Goal: Task Accomplishment & Management: Complete application form

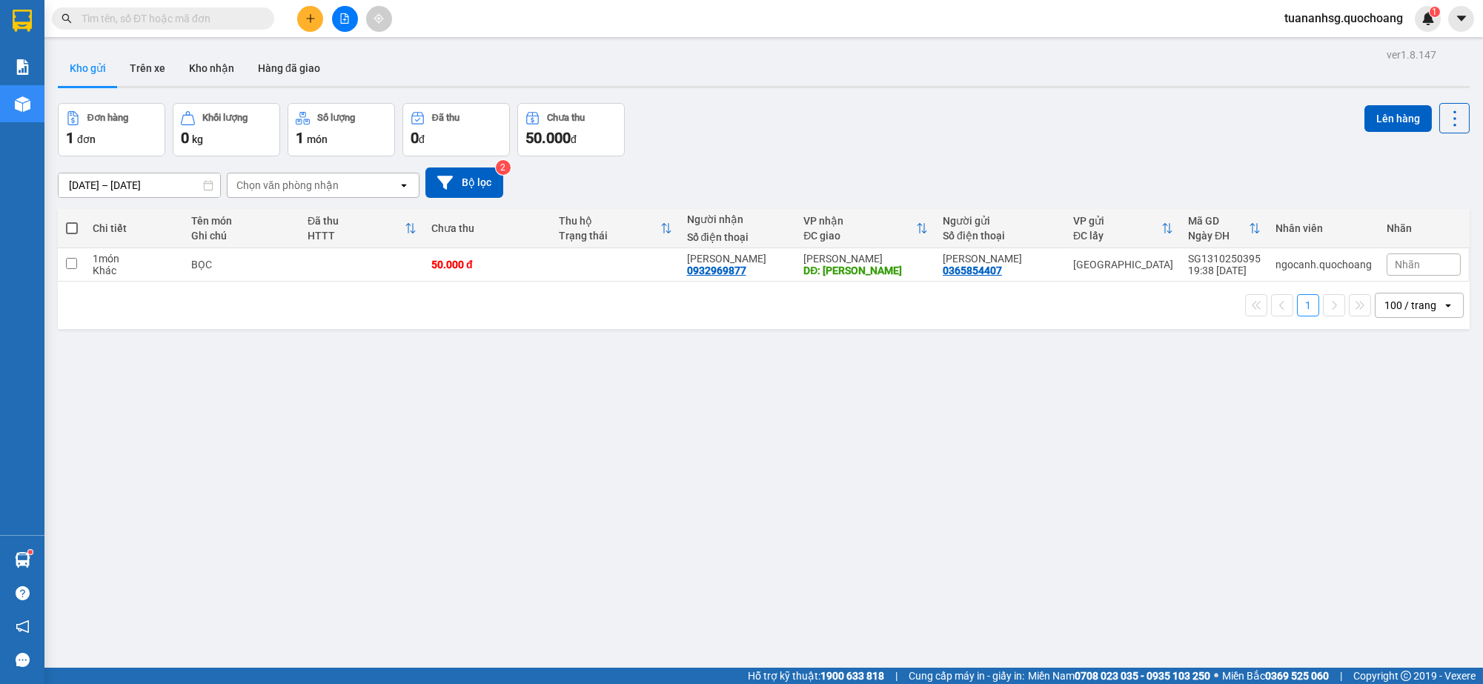
click at [319, 19] on div at bounding box center [741, 341] width 1482 height 683
click at [305, 16] on icon "plus" at bounding box center [310, 18] width 10 height 10
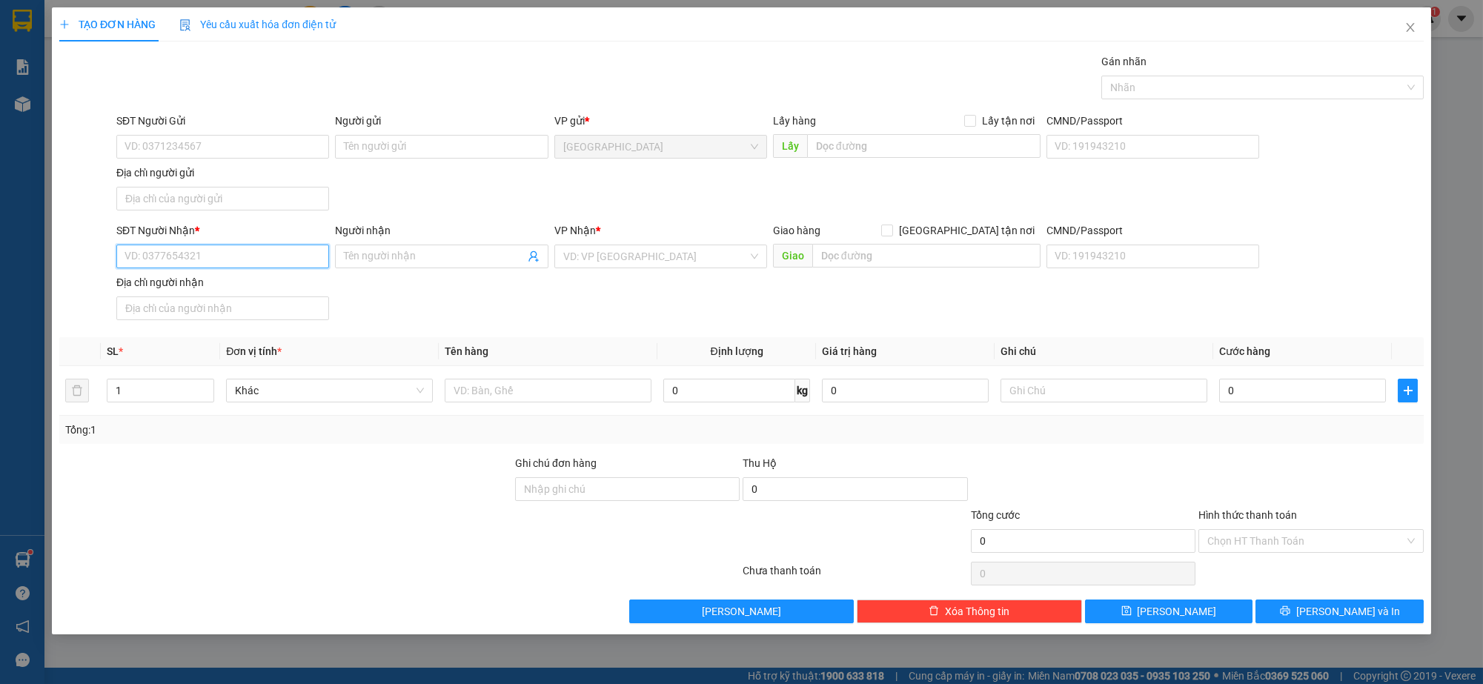
click at [210, 257] on input "SĐT Người Nhận *" at bounding box center [222, 257] width 213 height 24
type input "0945794261"
click at [162, 292] on div "0945794261 - LỢI" at bounding box center [222, 286] width 195 height 16
type input "LỢI"
type input "0945794261"
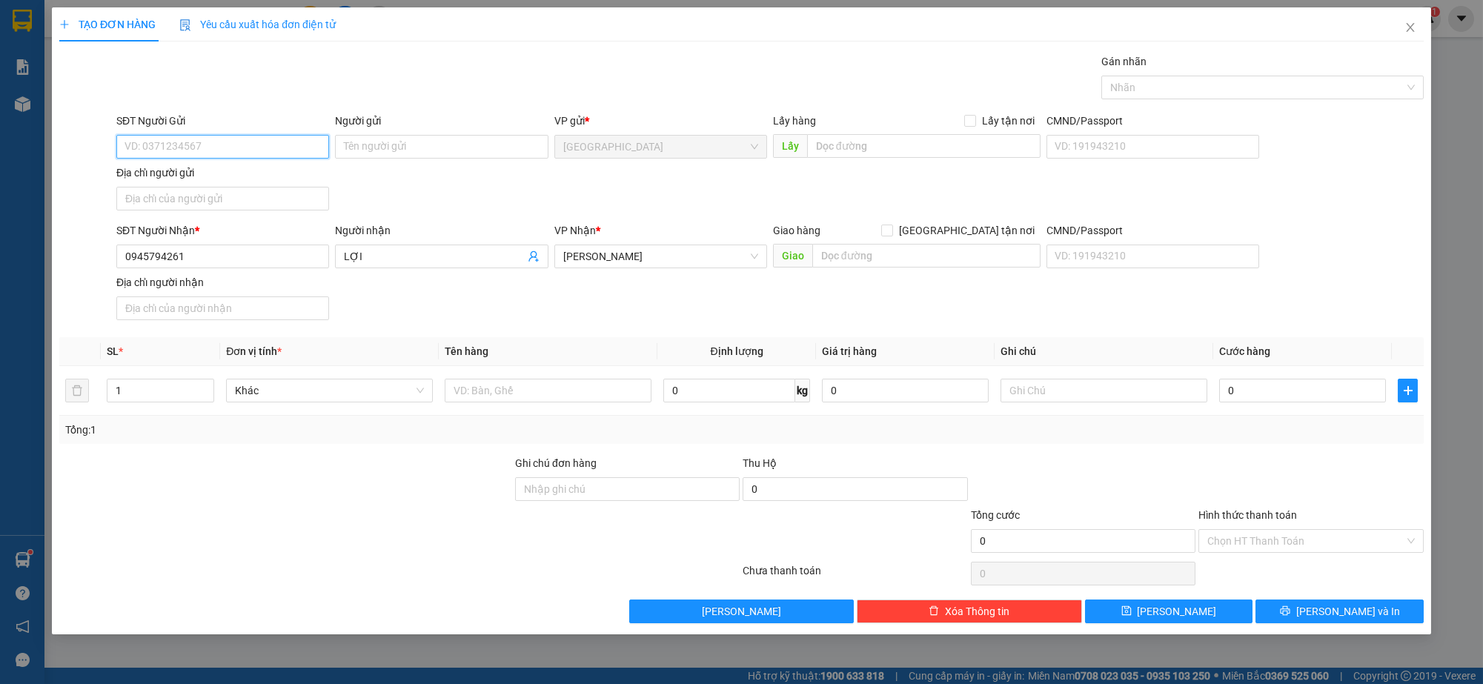
click at [168, 146] on input "SĐT Người Gửi" at bounding box center [222, 147] width 213 height 24
click at [175, 168] on div "0933069114 - [PERSON_NAME]" at bounding box center [222, 176] width 195 height 16
type input "0933069114"
type input "[PERSON_NAME]"
click at [198, 206] on input "Địa chỉ người gửi" at bounding box center [222, 199] width 213 height 24
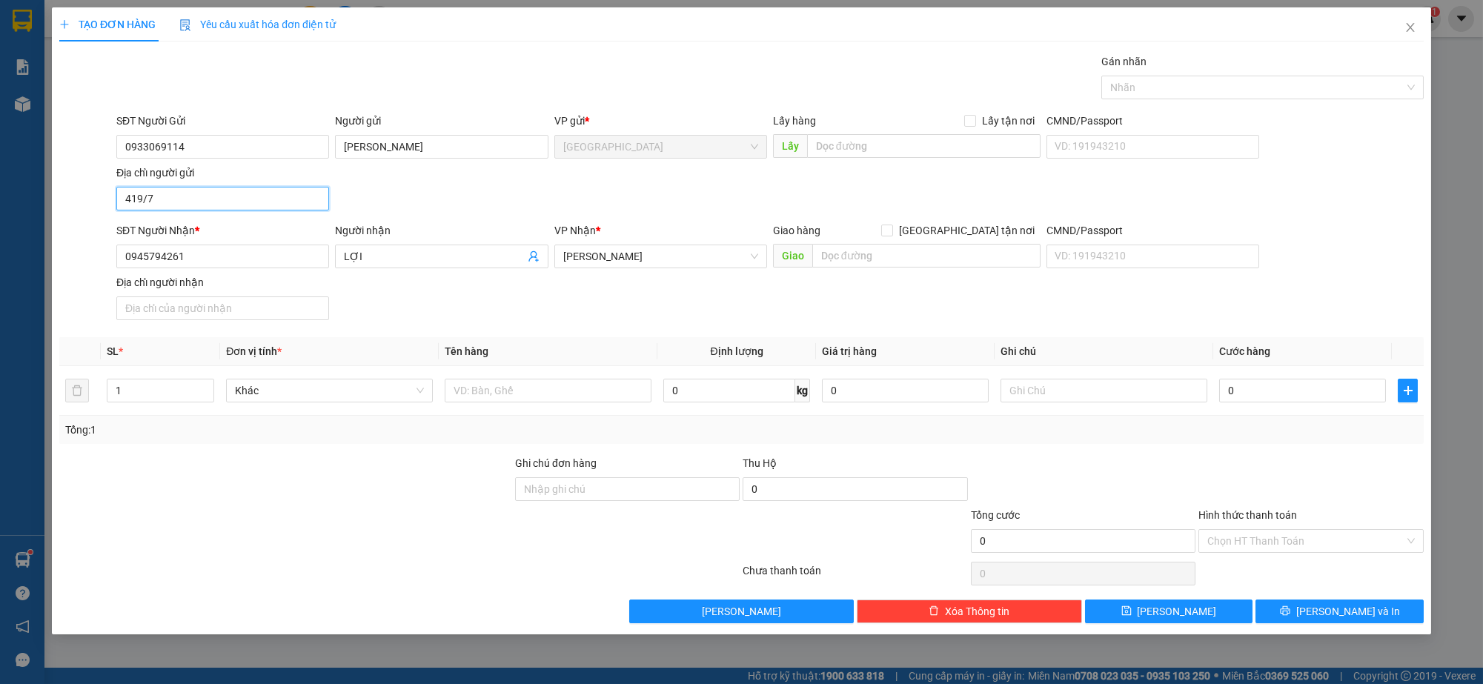
type input "419/7 PHAN XÍCH LONG,P4, Q PHÚ NHUẬN"
click at [550, 394] on input "text" at bounding box center [548, 391] width 207 height 24
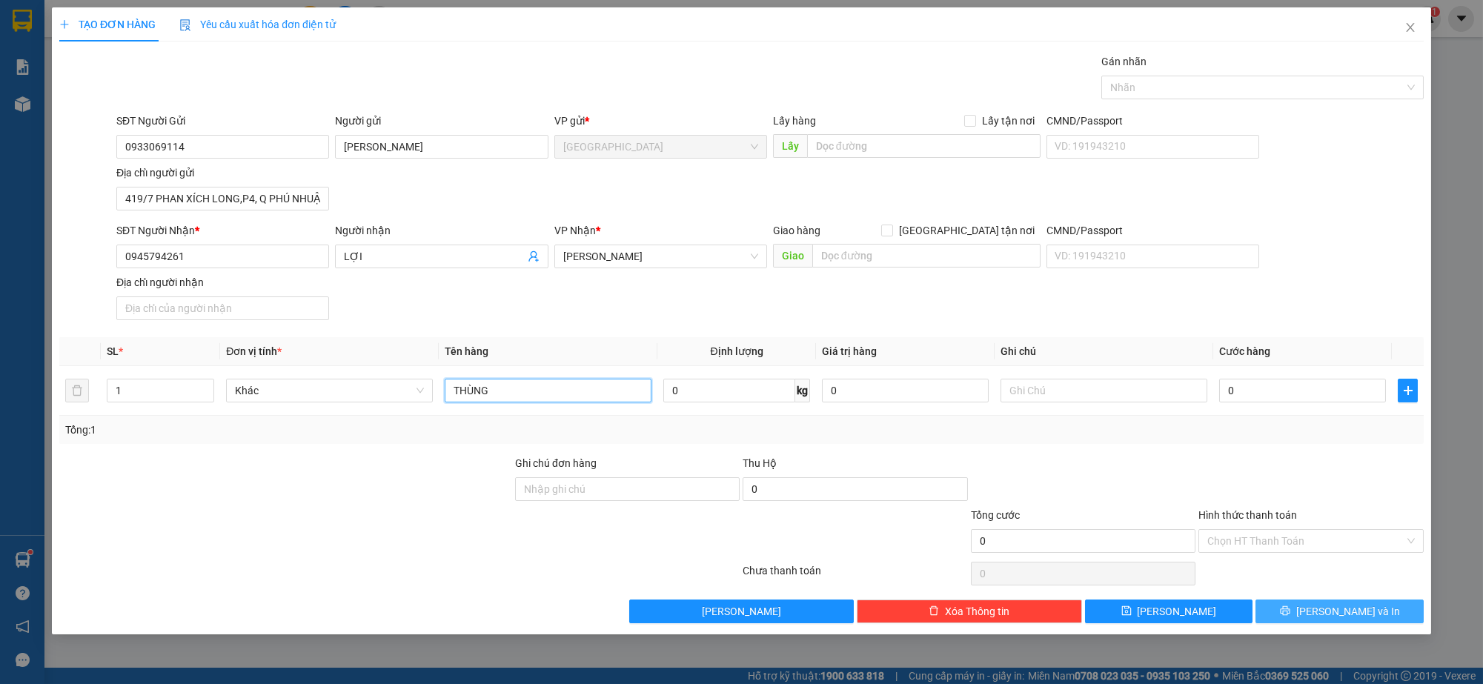
type input "THÙNG"
click at [1303, 613] on button "[PERSON_NAME] và In" at bounding box center [1340, 612] width 168 height 24
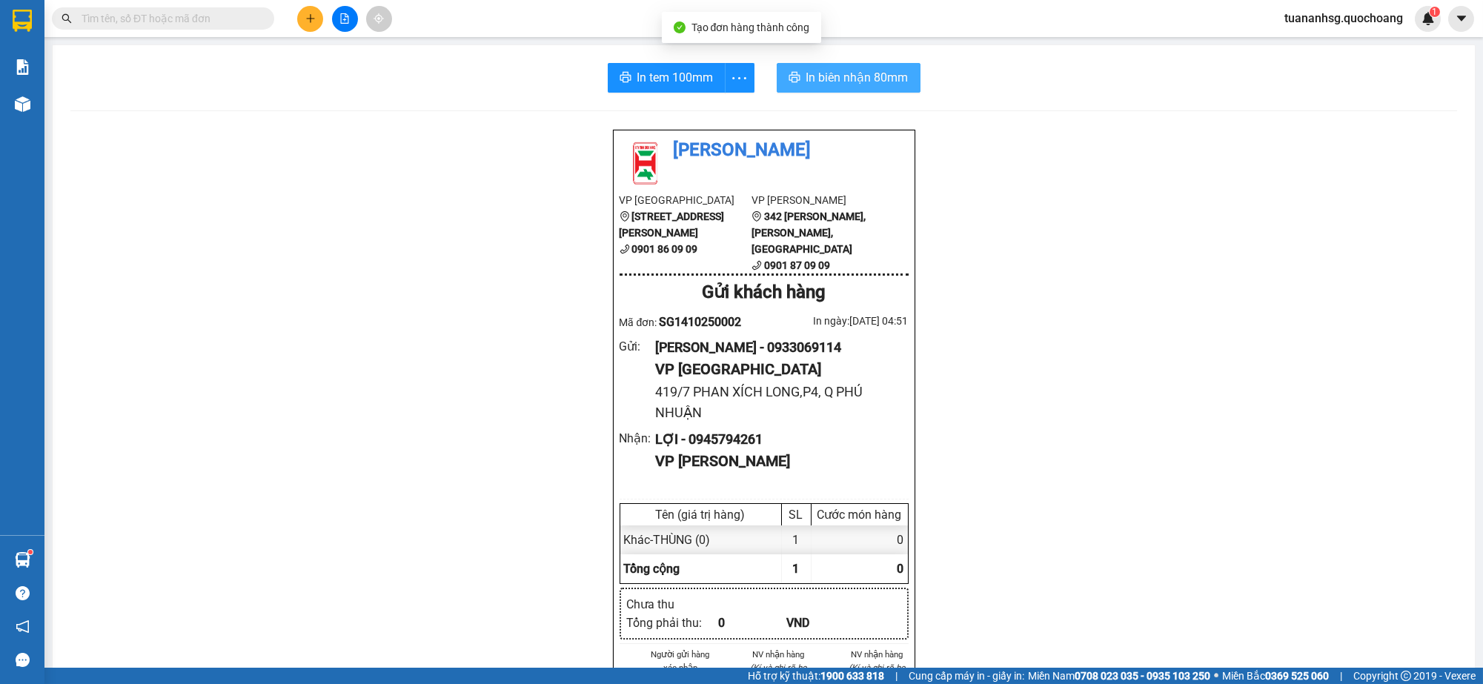
click at [795, 75] on button "In biên nhận 80mm" at bounding box center [849, 78] width 144 height 30
click at [657, 79] on span "In tem 100mm" at bounding box center [675, 77] width 76 height 19
